Goal: Find specific page/section: Find specific page/section

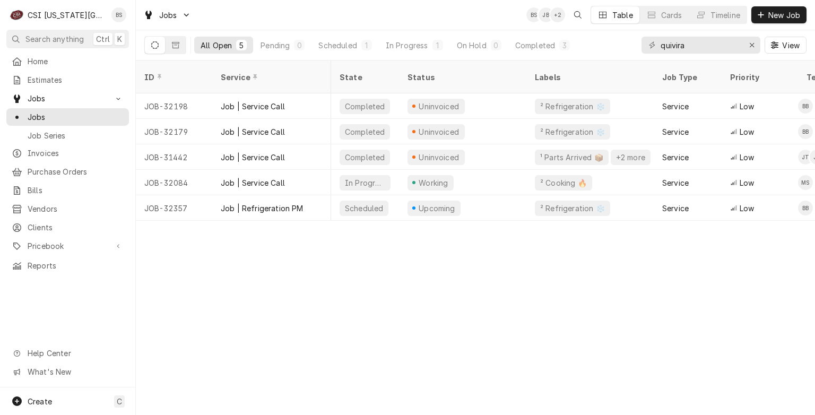
scroll to position [0, 559]
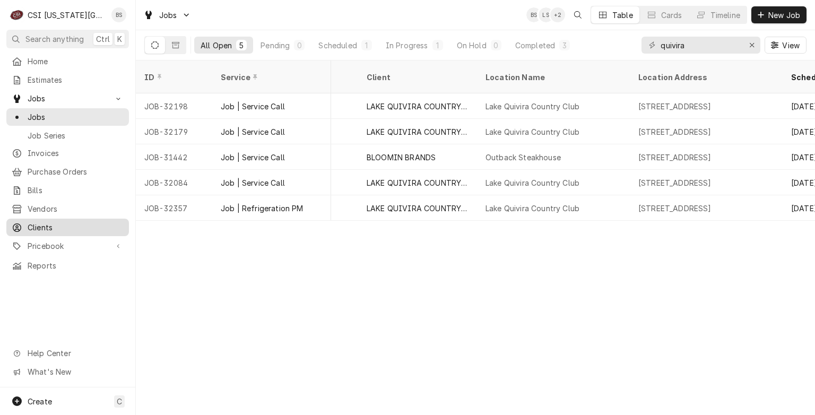
click at [37, 222] on span "Clients" at bounding box center [76, 227] width 96 height 11
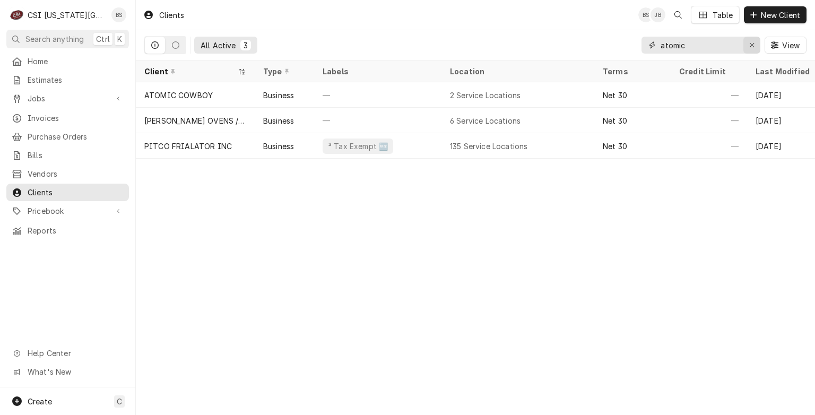
click at [752, 46] on icon "Erase input" at bounding box center [752, 44] width 6 height 7
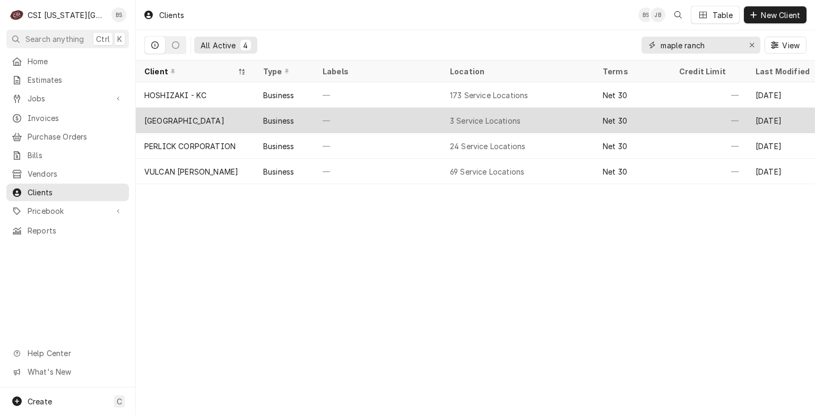
type input "maple ranch"
click at [168, 119] on div "MAPLE RANCH" at bounding box center [184, 120] width 80 height 11
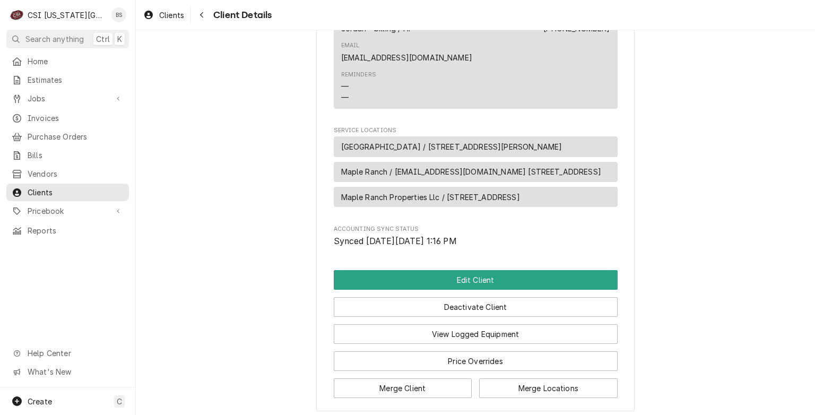
scroll to position [792, 0]
